Goal: Task Accomplishment & Management: Manage account settings

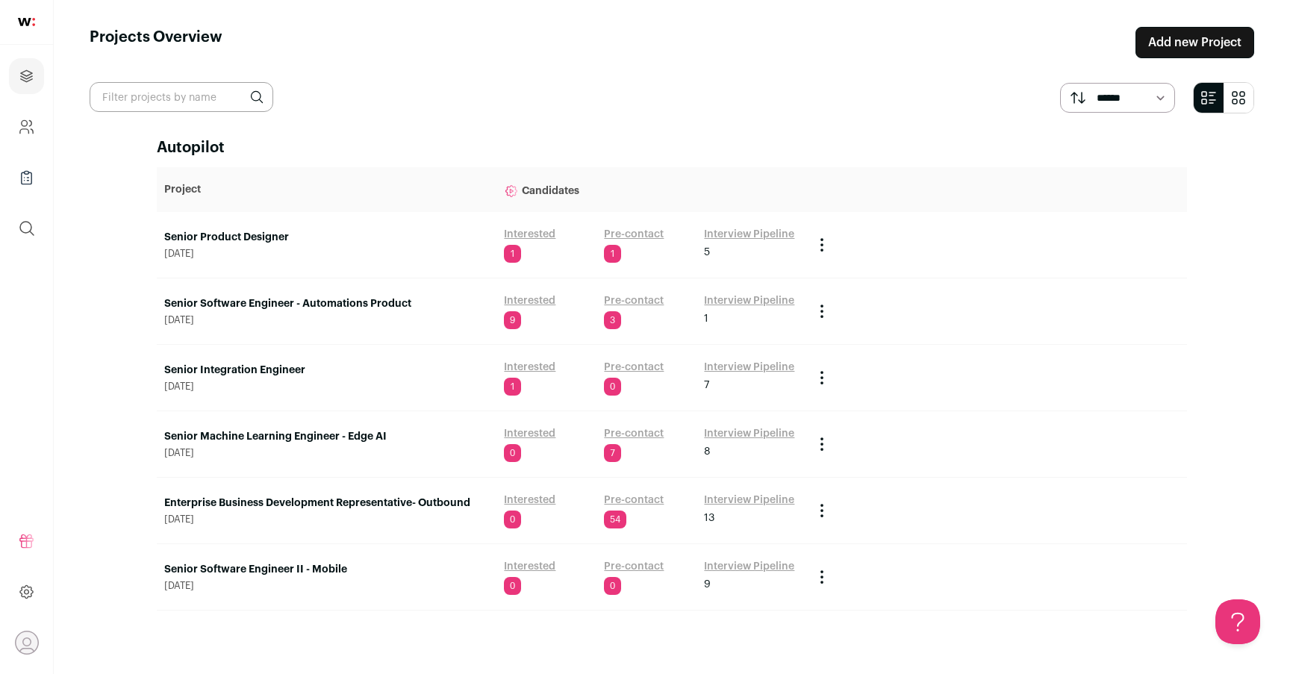
click at [311, 435] on link "Senior Machine Learning Engineer - Edge AI" at bounding box center [326, 436] width 325 height 15
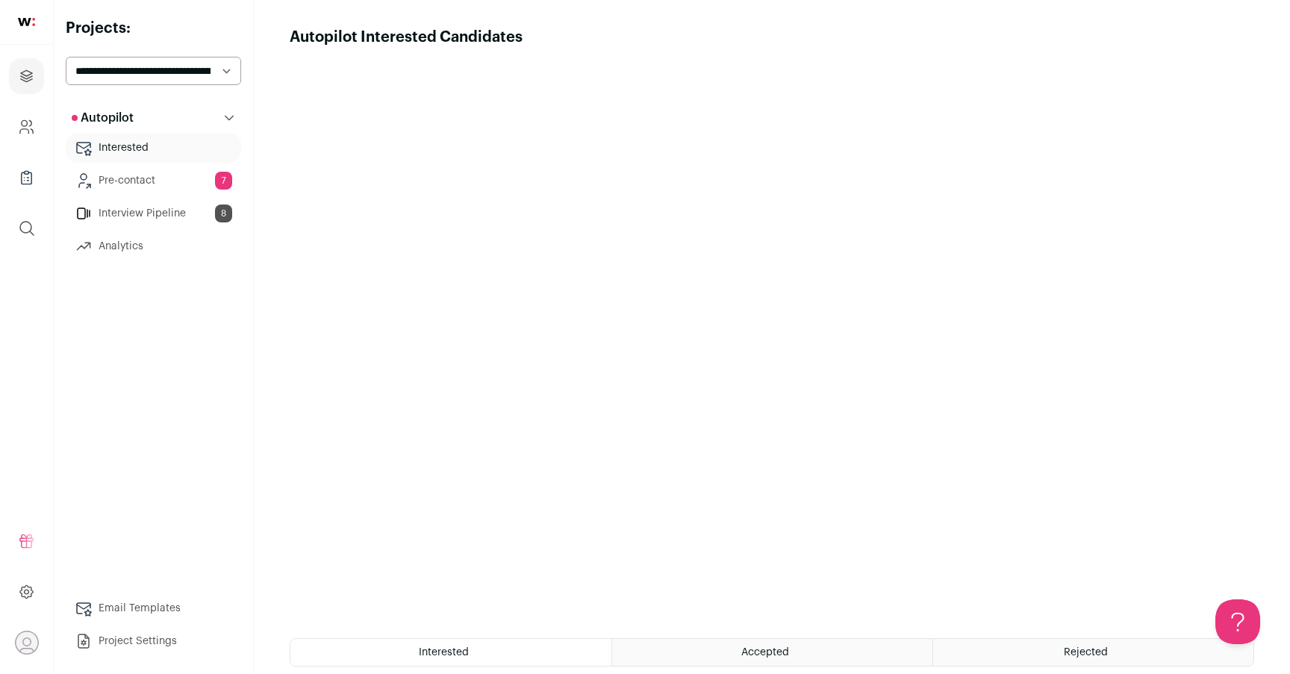
click at [195, 217] on link "Interview Pipeline 8" at bounding box center [153, 214] width 175 height 30
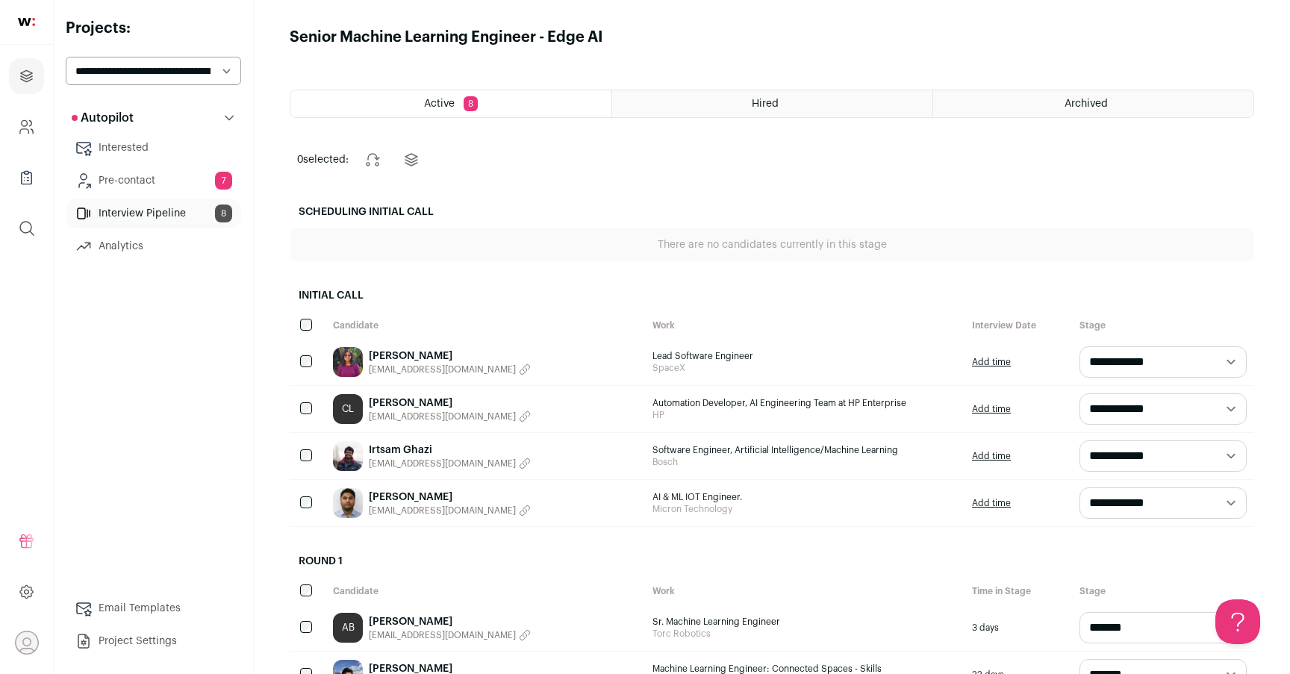
click at [178, 225] on link "Interview Pipeline 8" at bounding box center [153, 214] width 175 height 30
click at [400, 401] on link "[PERSON_NAME]" at bounding box center [450, 403] width 162 height 15
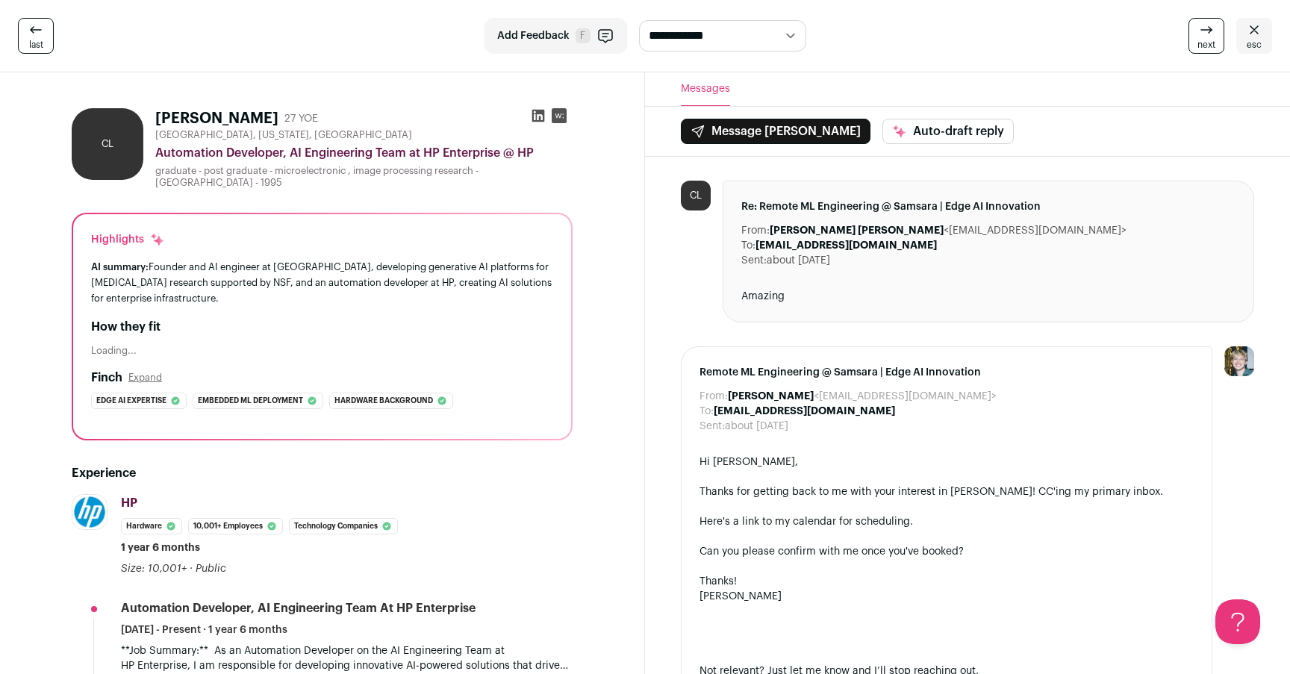
click at [537, 114] on icon at bounding box center [538, 116] width 13 height 13
